Goal: Transaction & Acquisition: Book appointment/travel/reservation

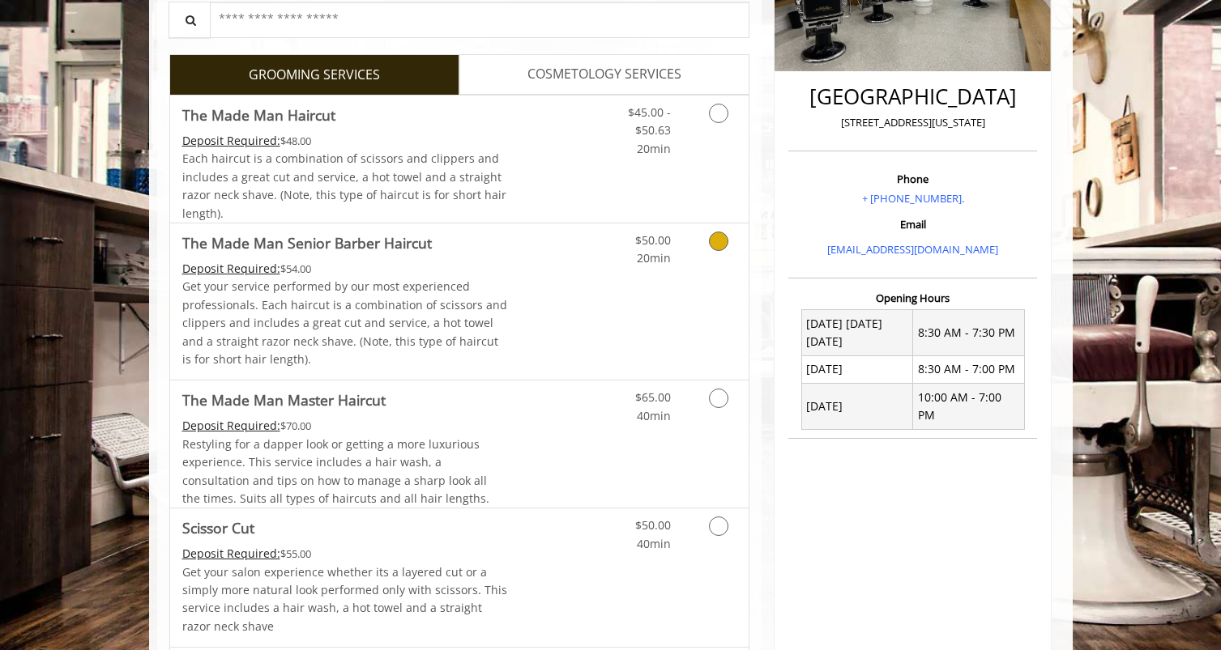
scroll to position [324, 0]
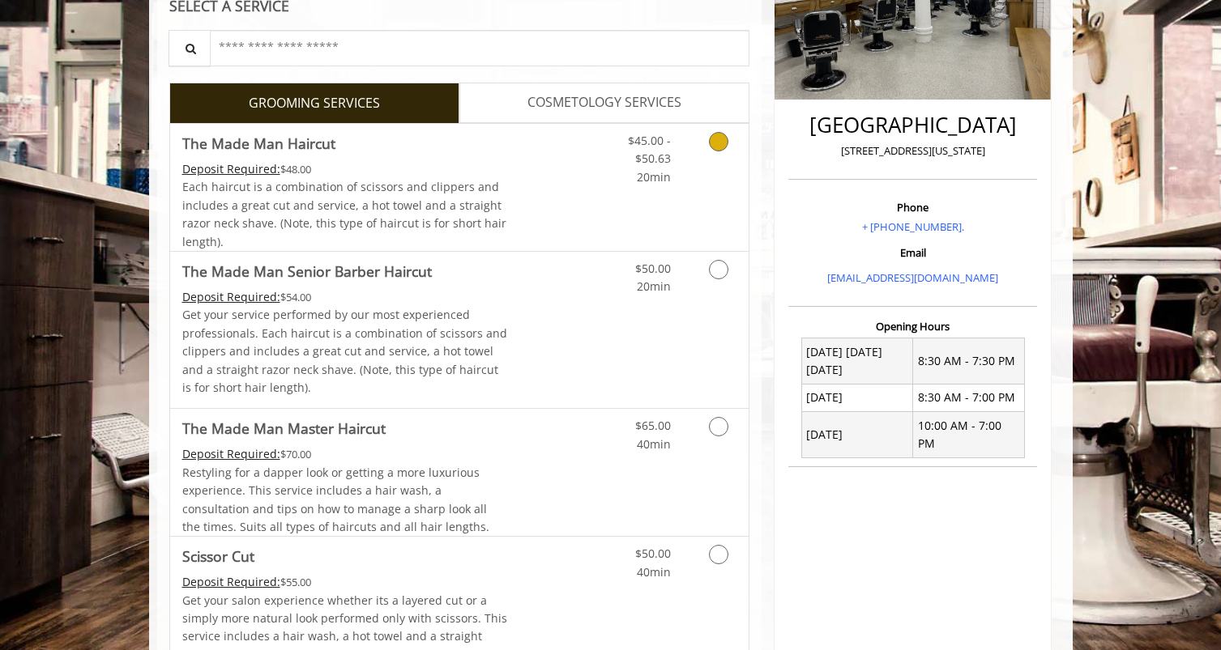
click at [707, 149] on link "Grooming services" at bounding box center [715, 155] width 41 height 62
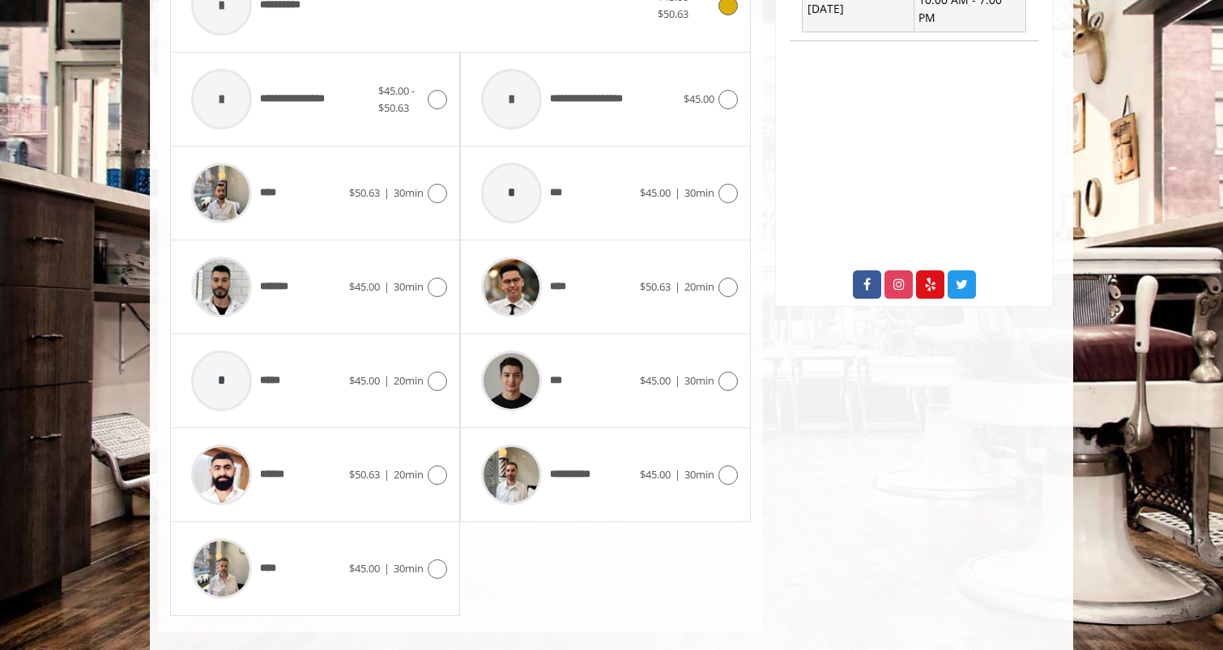
scroll to position [773, 0]
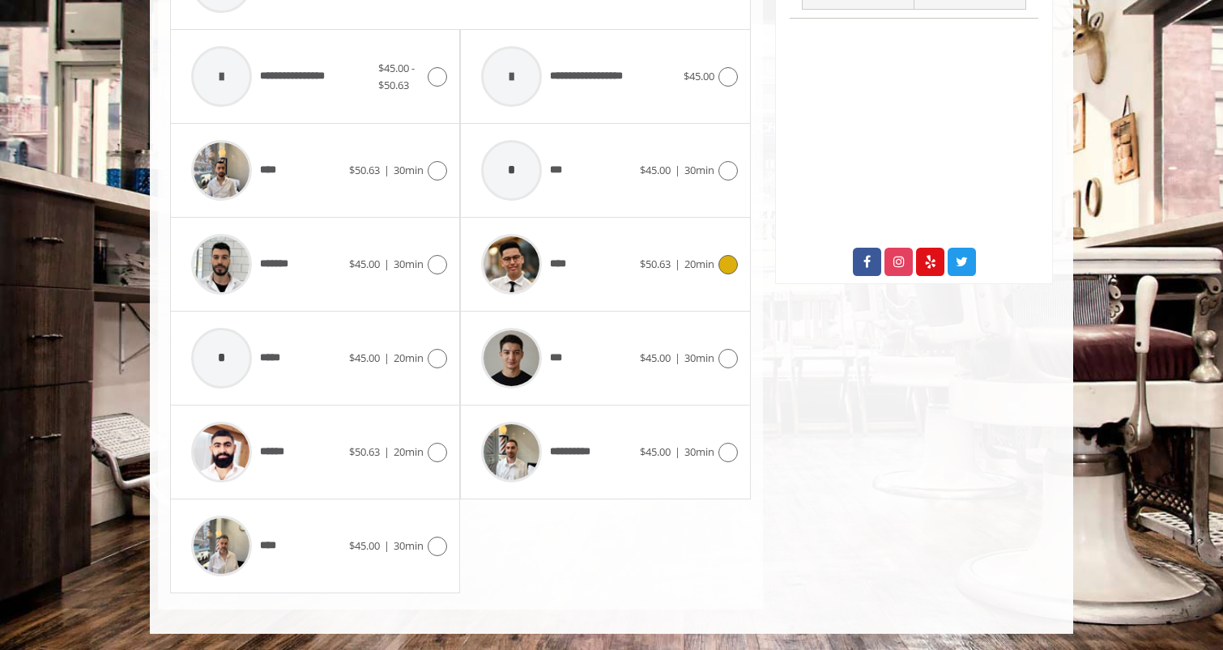
click at [736, 266] on icon at bounding box center [727, 264] width 19 height 19
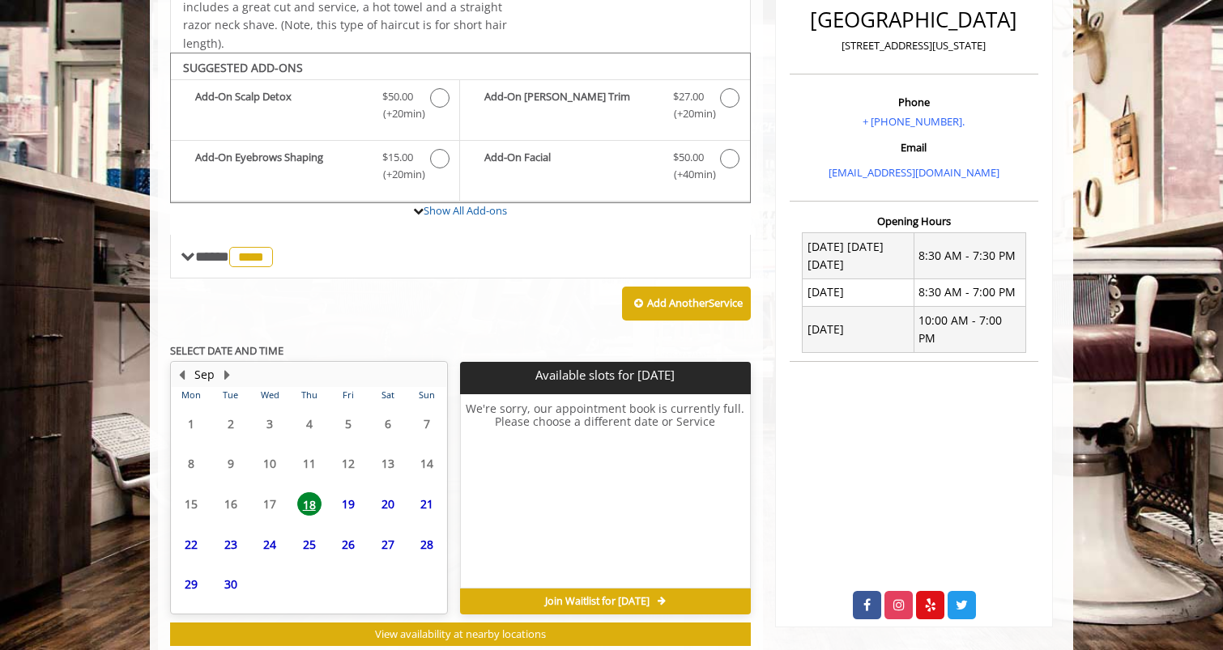
scroll to position [474, 0]
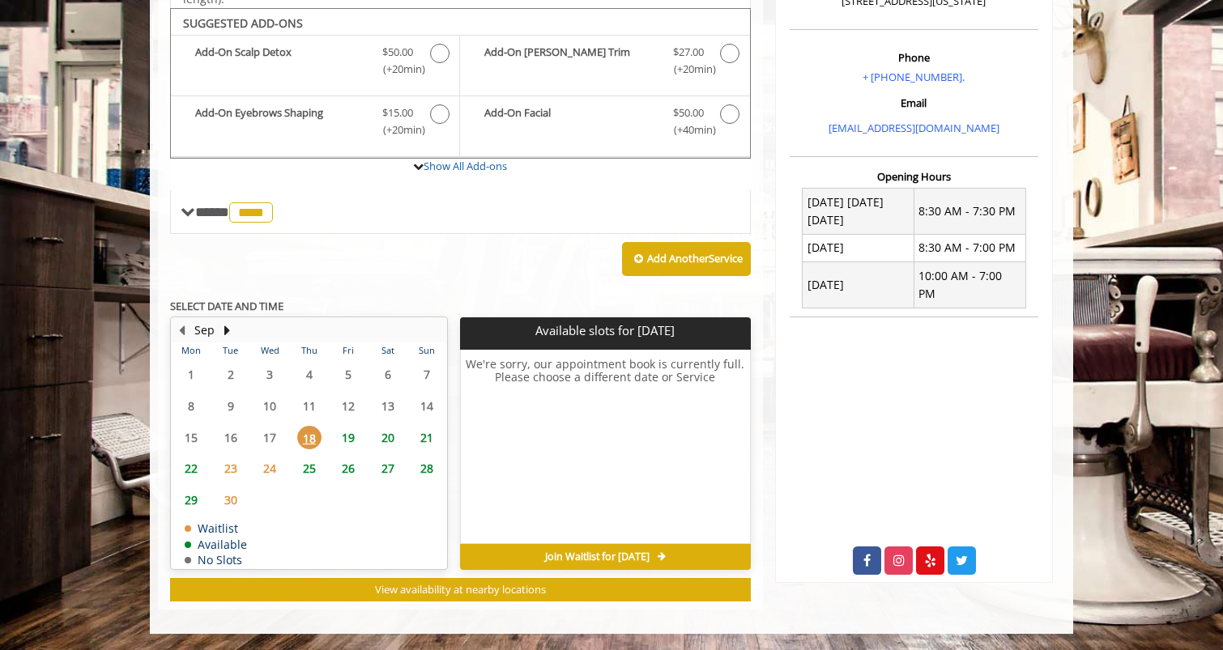
click at [343, 440] on span "19" at bounding box center [348, 437] width 24 height 23
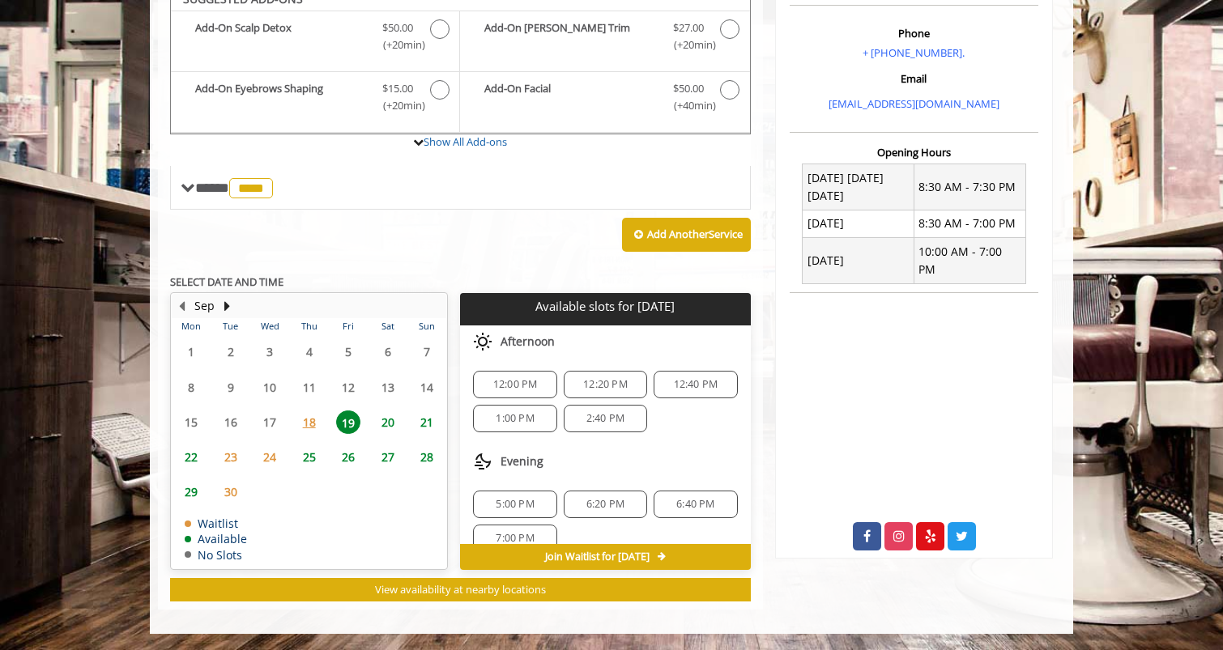
click at [228, 456] on span "23" at bounding box center [231, 456] width 24 height 23
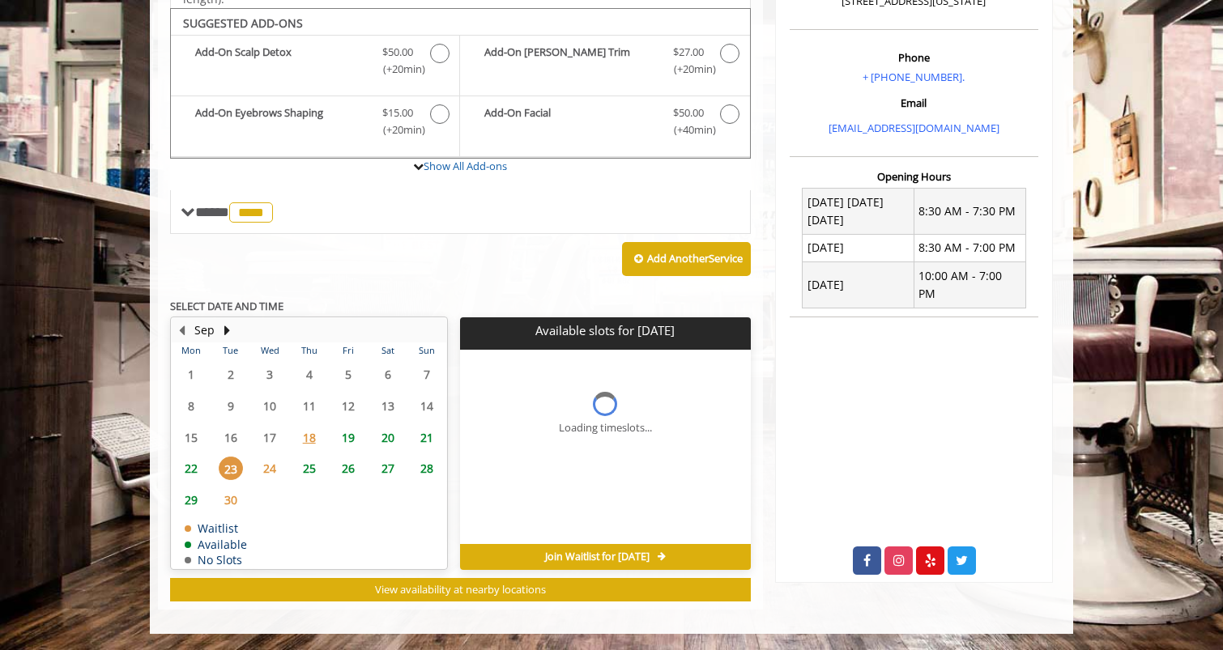
scroll to position [474, 0]
click at [267, 468] on span "24" at bounding box center [270, 468] width 24 height 23
click at [233, 465] on span "23" at bounding box center [231, 468] width 24 height 23
click at [259, 470] on span "24" at bounding box center [270, 468] width 24 height 23
click at [386, 437] on span "20" at bounding box center [388, 437] width 24 height 23
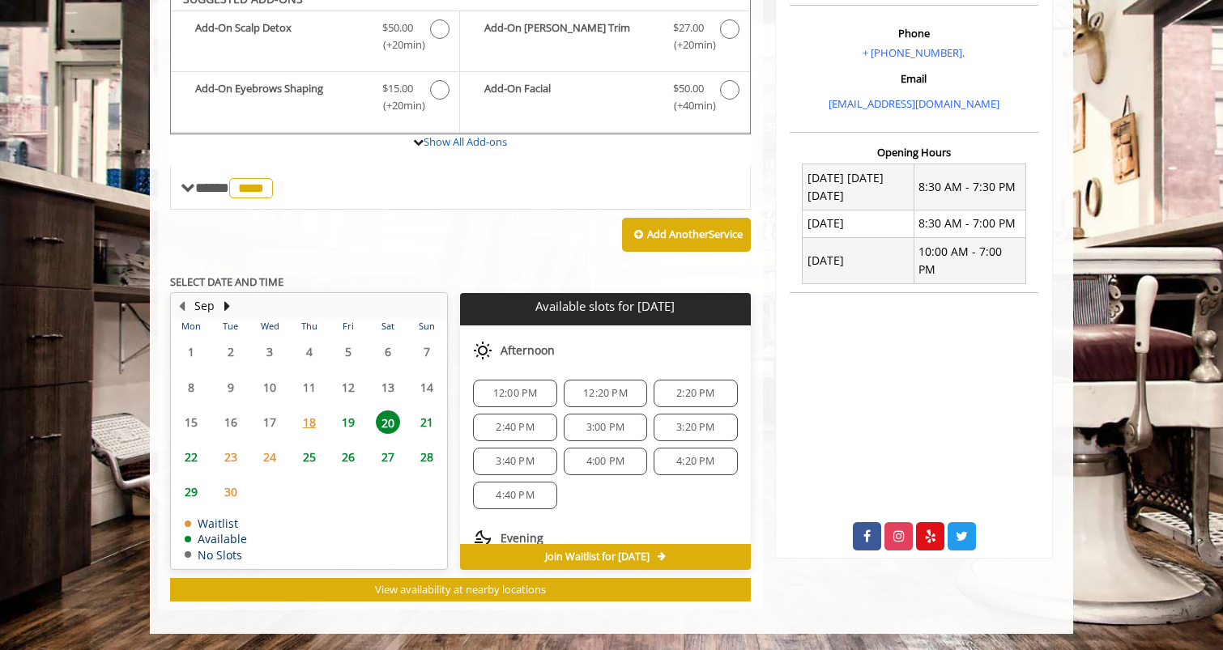
scroll to position [209, 0]
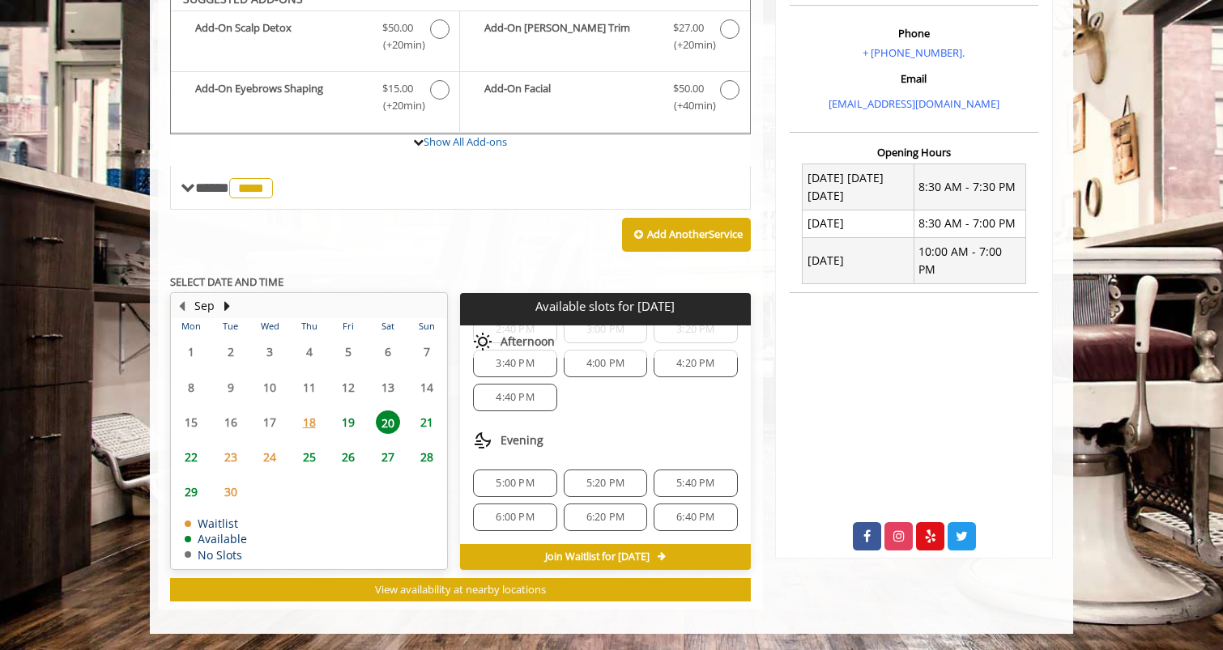
click at [356, 418] on span "19" at bounding box center [348, 422] width 24 height 23
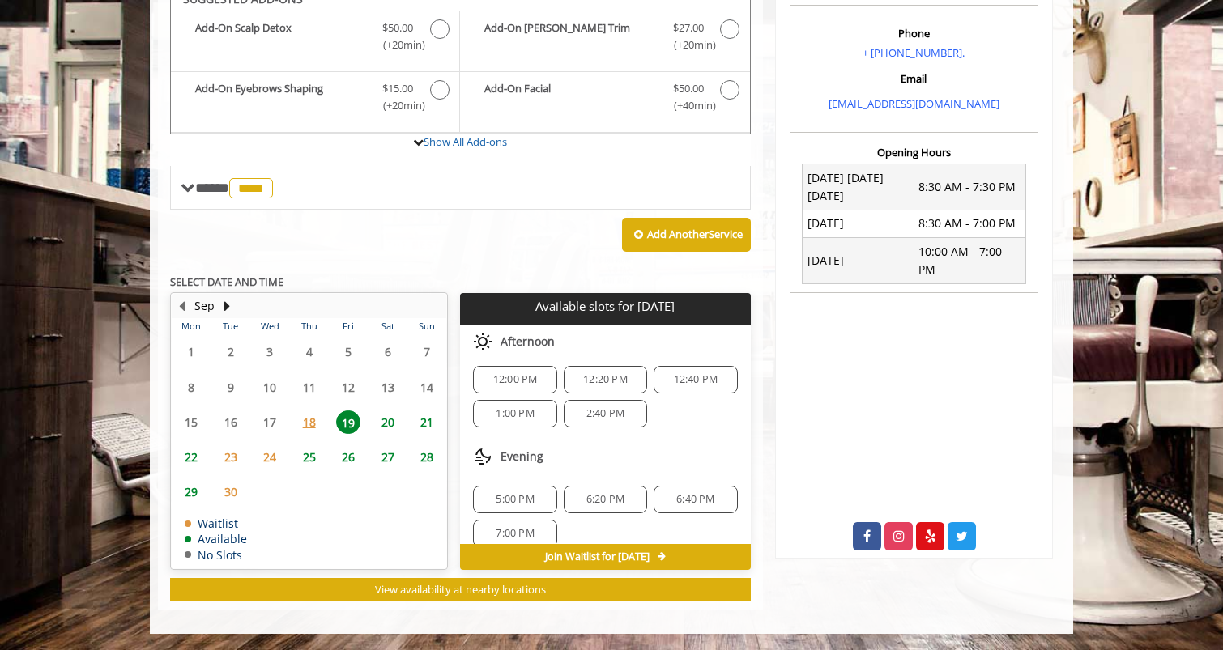
scroll to position [0, 0]
click at [790, 582] on div "Greenwich Village 60 East 8th New York Phone + (212) 598-1840. Email info@madem…" at bounding box center [914, 149] width 302 height 922
click at [946, 601] on div "Greenwich Village 60 East 8th New York Phone + (212) 598-1840. Email info@madem…" at bounding box center [914, 149] width 302 height 922
click at [519, 386] on span "12:00 PM" at bounding box center [515, 384] width 45 height 13
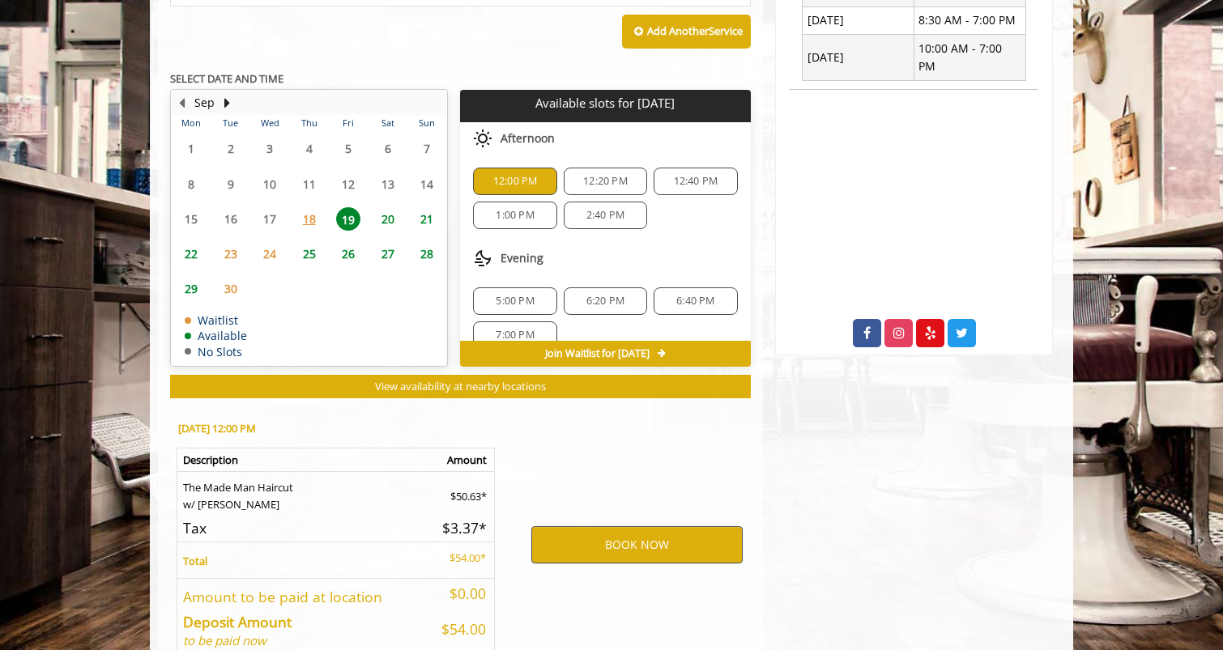
scroll to position [790, 0]
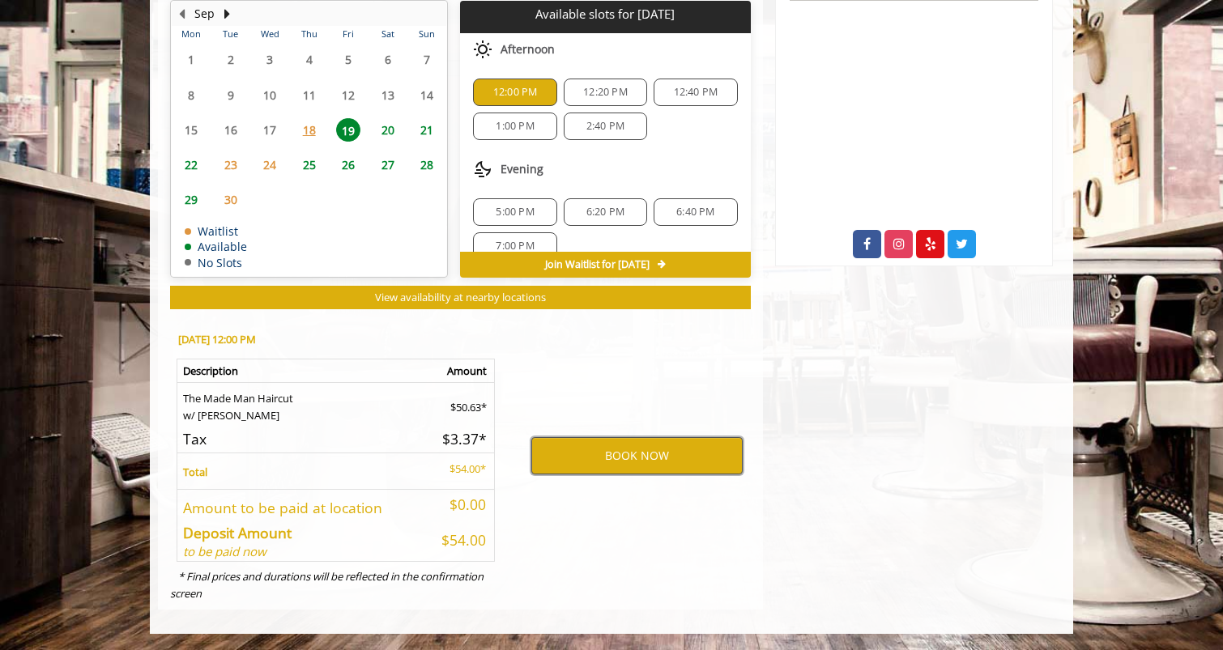
click at [685, 458] on button "BOOK NOW" at bounding box center [636, 455] width 211 height 37
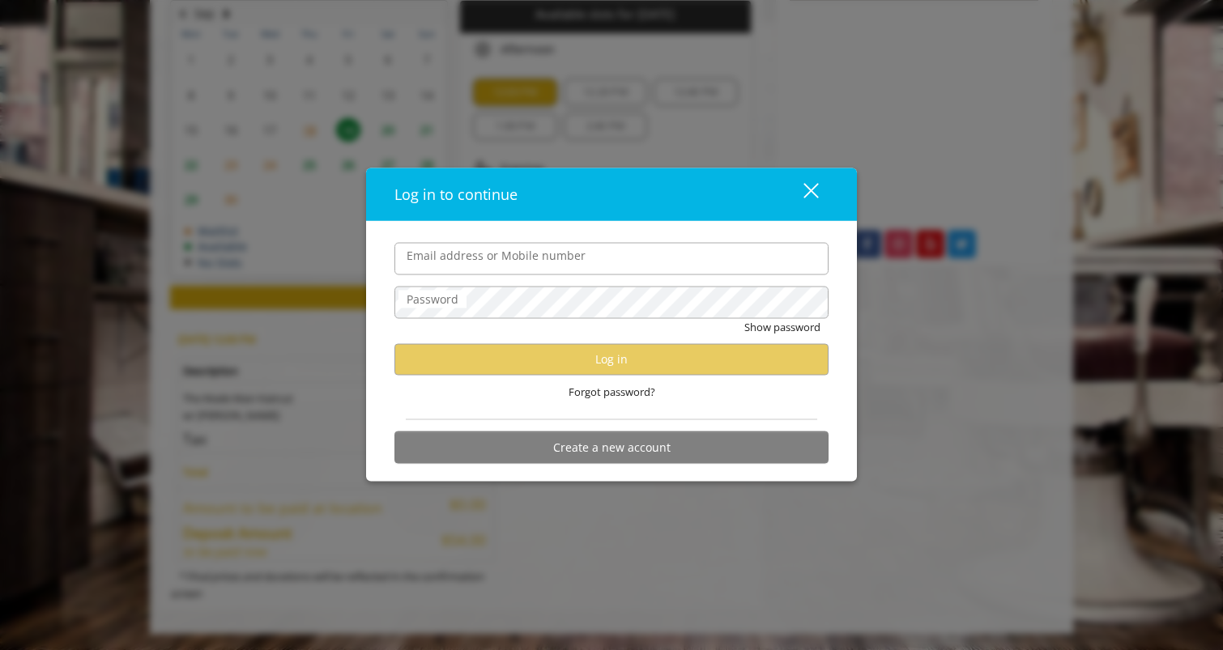
click at [583, 266] on input "Email address or Mobile number" at bounding box center [611, 258] width 434 height 32
type input "**********"
click at [533, 285] on form "**********" at bounding box center [611, 356] width 434 height 229
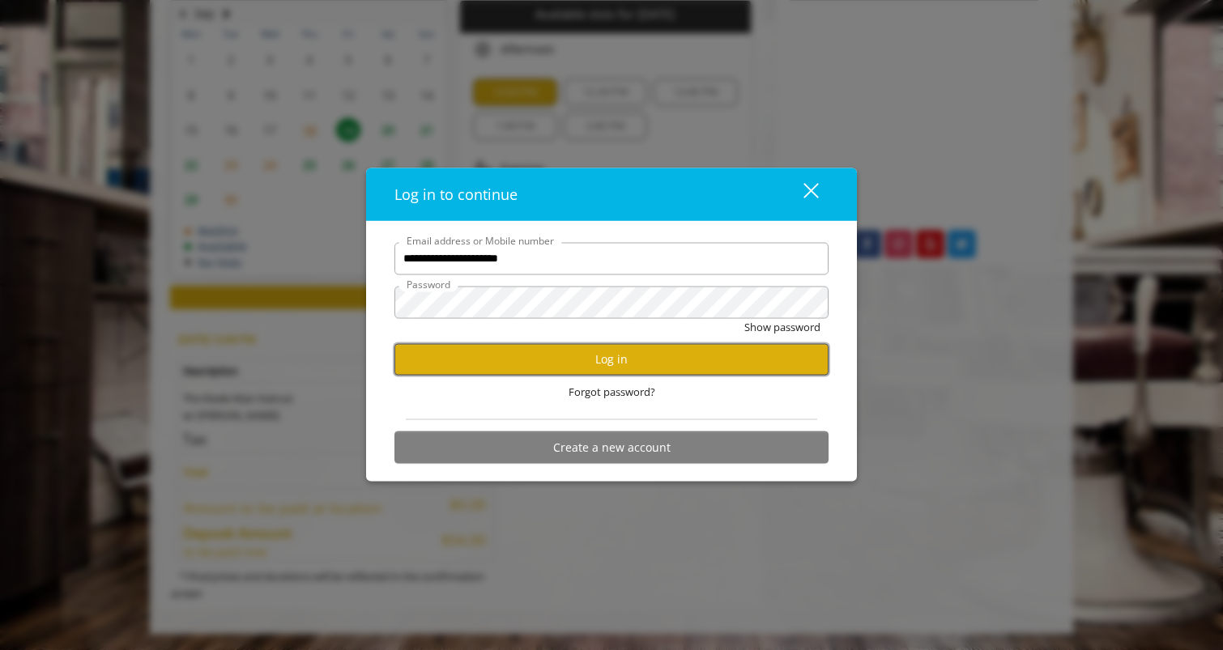
click at [551, 367] on button "Log in" at bounding box center [611, 359] width 434 height 32
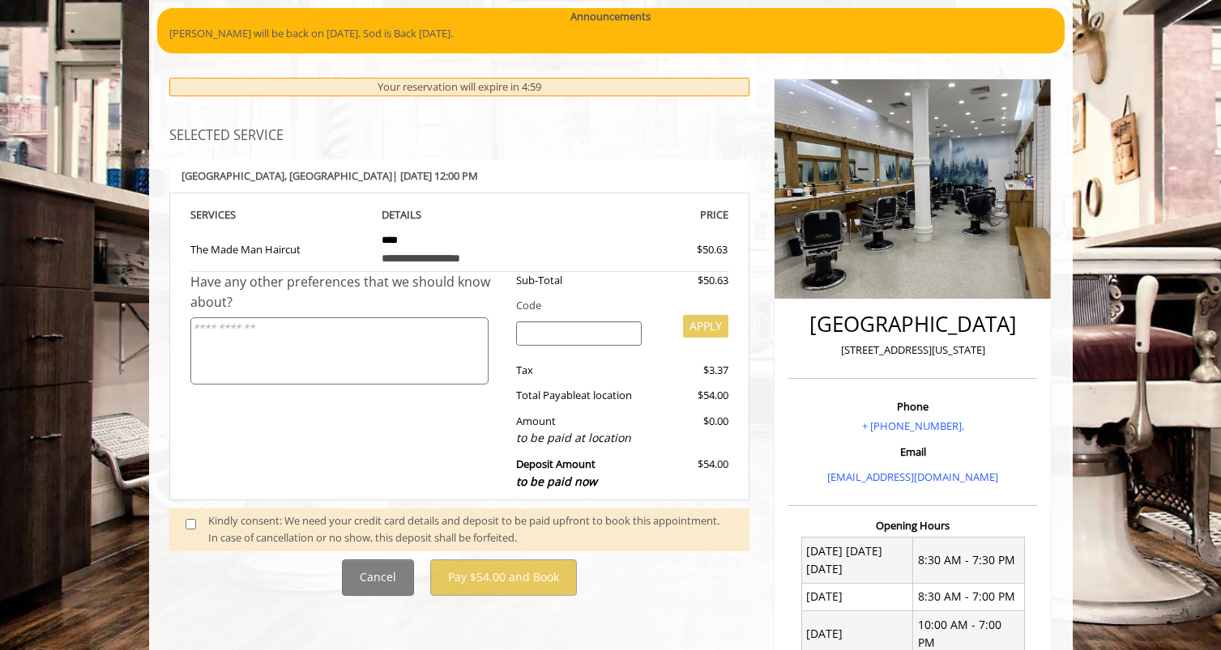
scroll to position [162, 0]
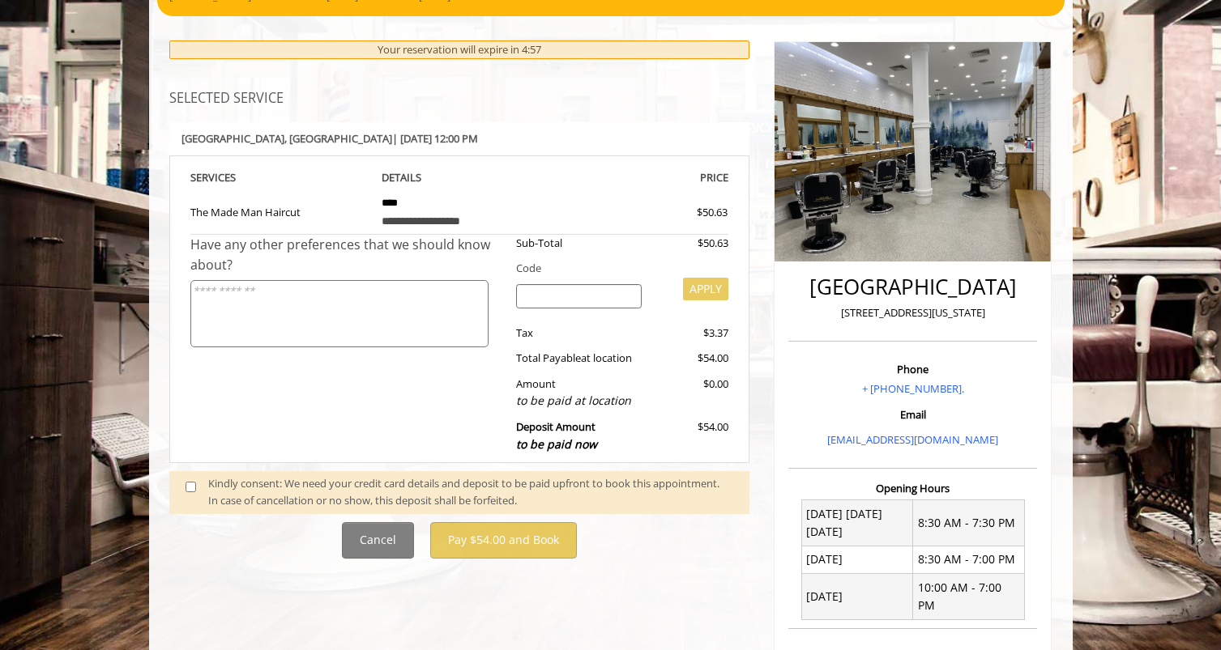
click at [184, 485] on span at bounding box center [197, 492] width 48 height 34
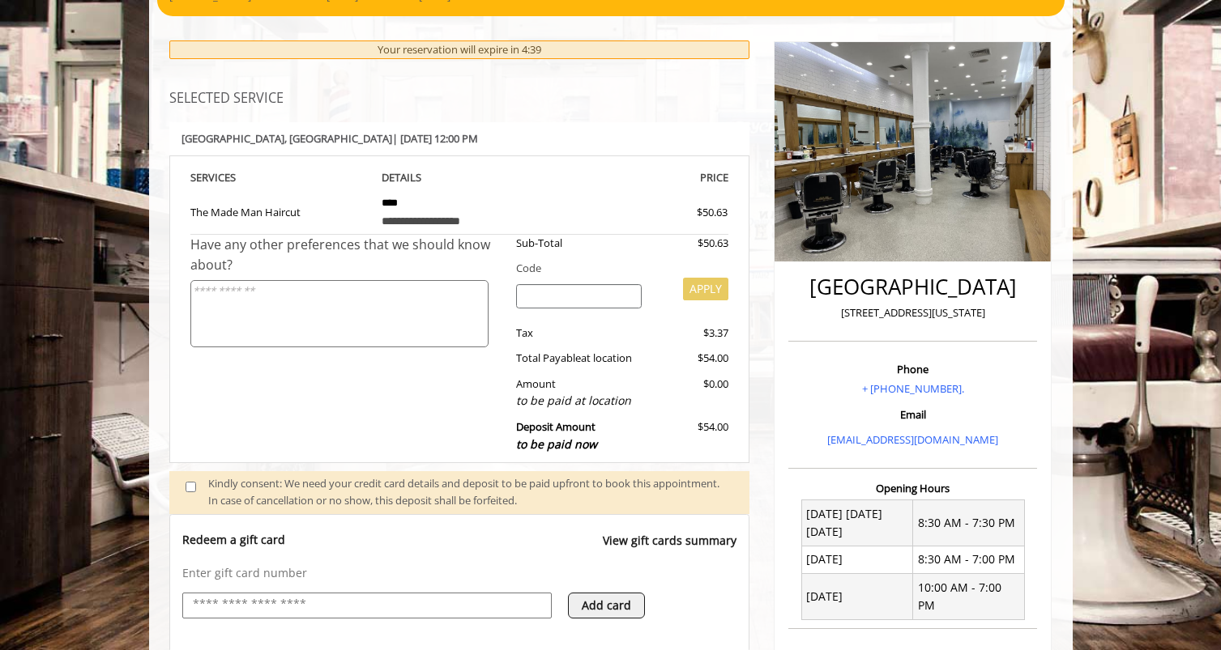
scroll to position [507, 0]
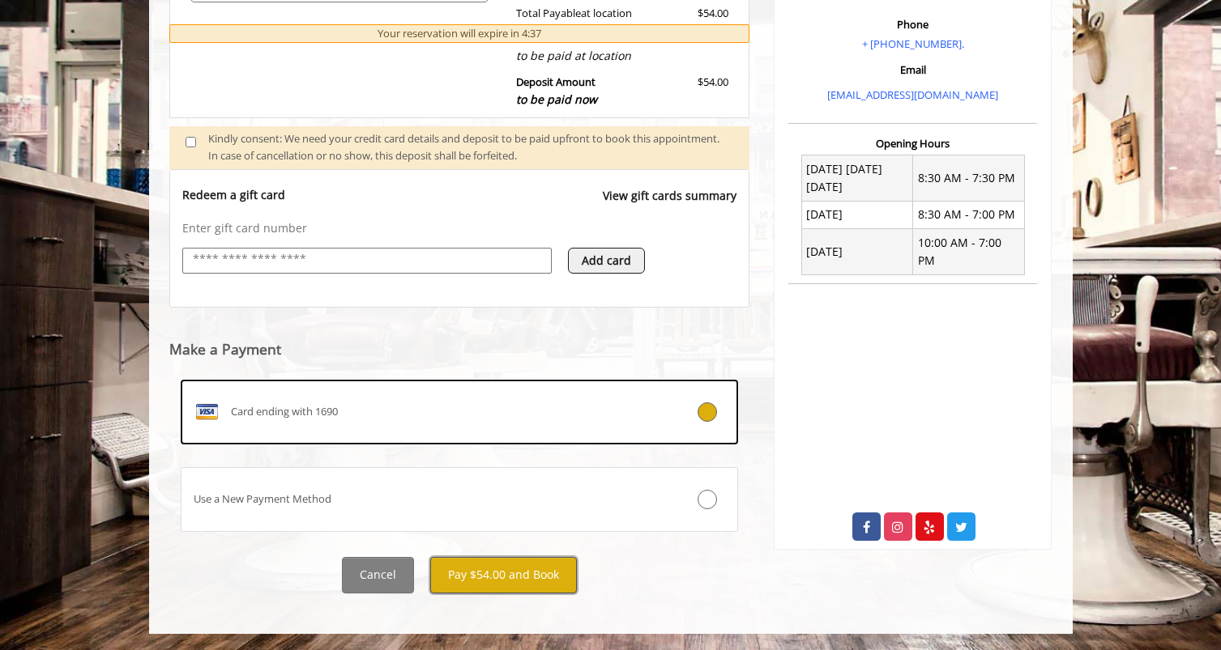
click at [501, 569] on button "Pay $54.00 and Book" at bounding box center [503, 575] width 147 height 36
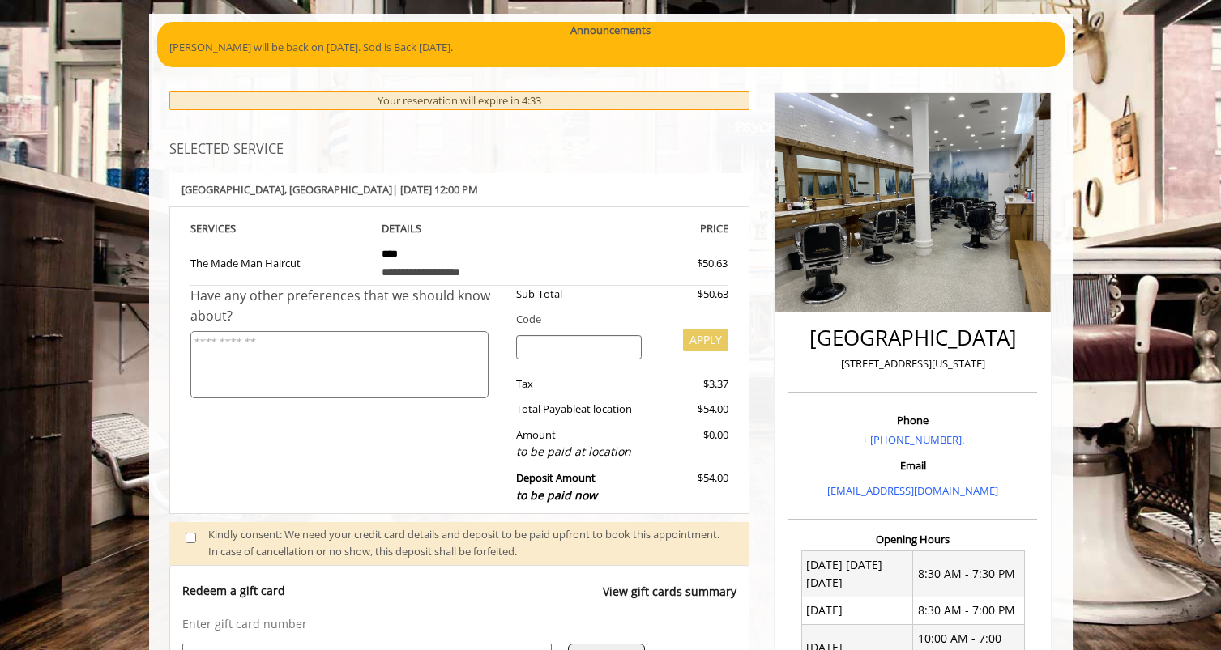
scroll to position [21, 0]
